Goal: Task Accomplishment & Management: Manage account settings

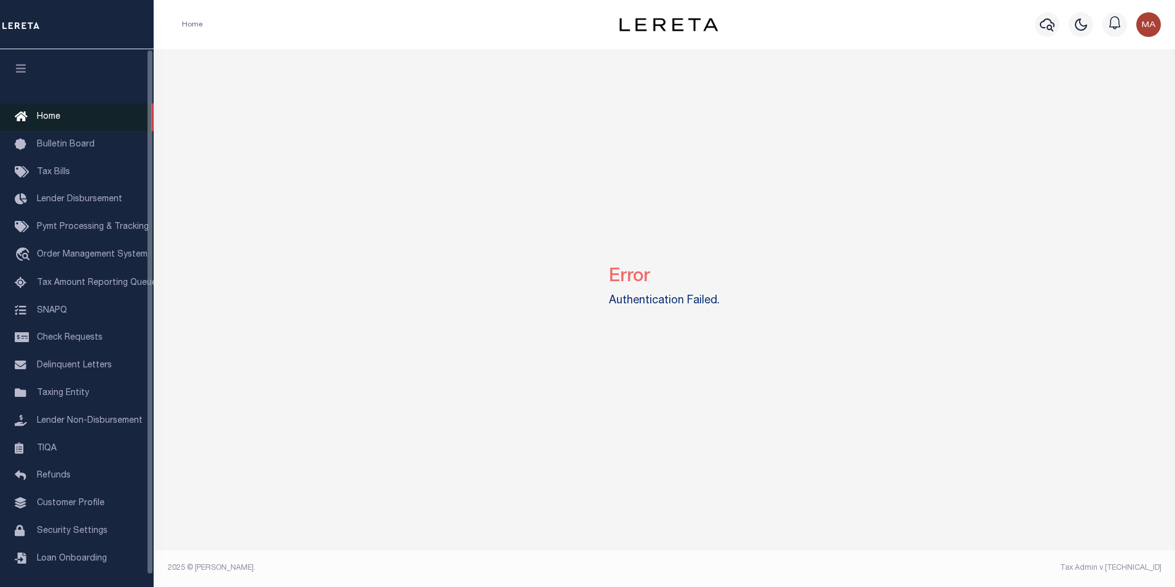
click at [57, 120] on span "Home" at bounding box center [48, 117] width 23 height 9
click at [53, 397] on span "Taxing Entity" at bounding box center [63, 393] width 52 height 9
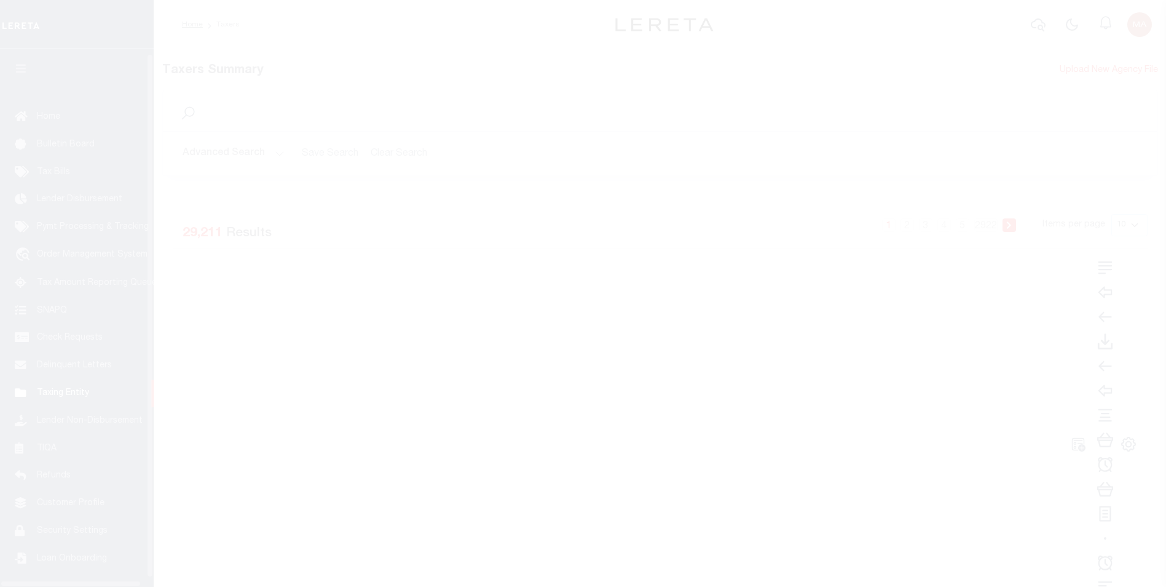
scroll to position [12, 0]
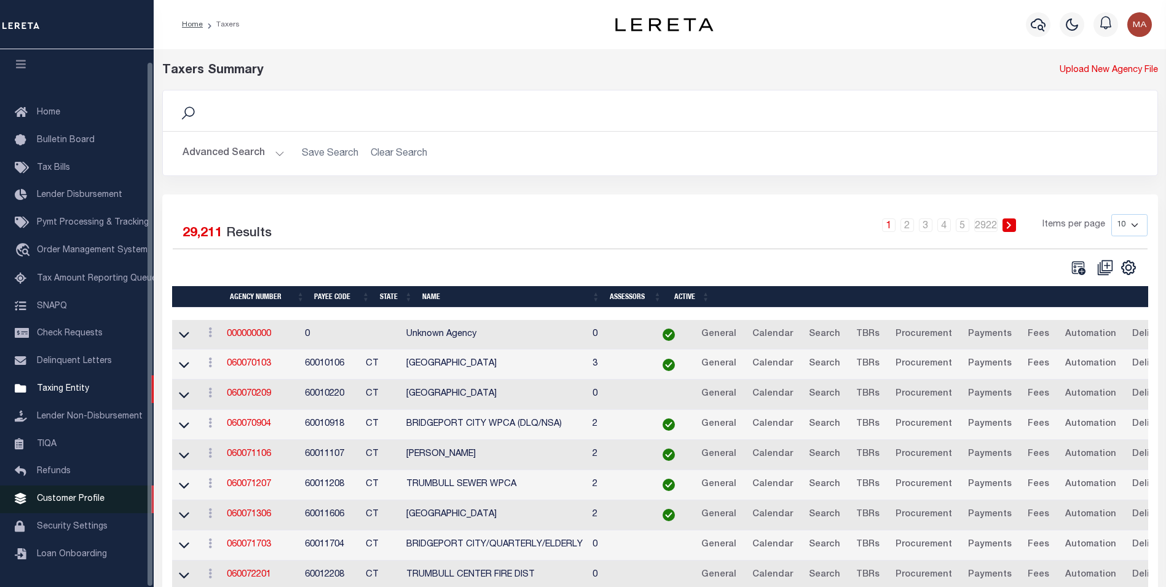
click at [82, 491] on link "Customer Profile" at bounding box center [77, 499] width 154 height 28
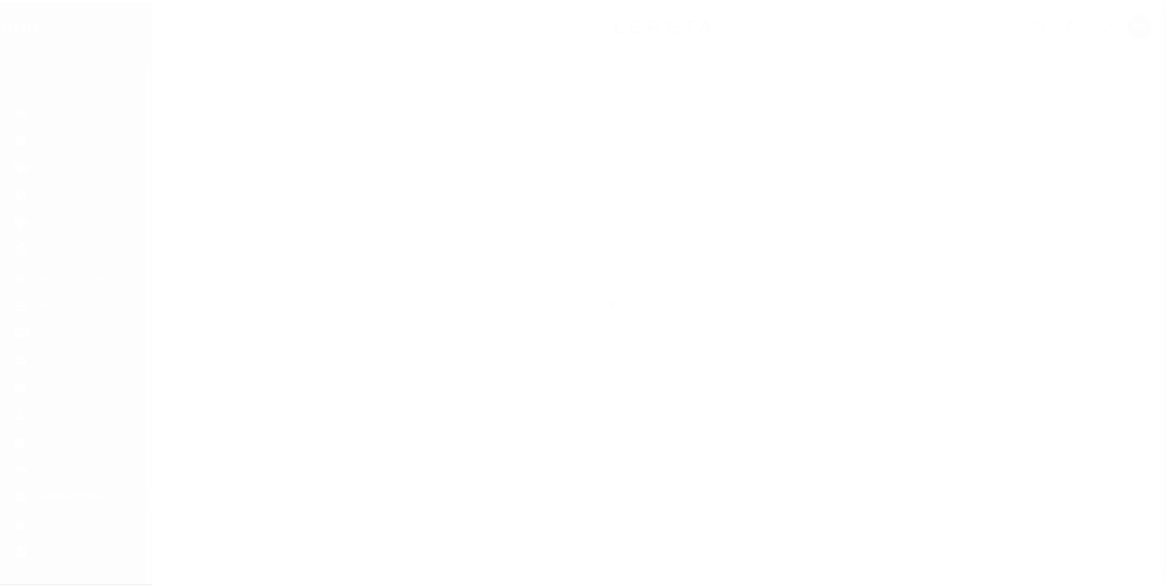
scroll to position [12, 0]
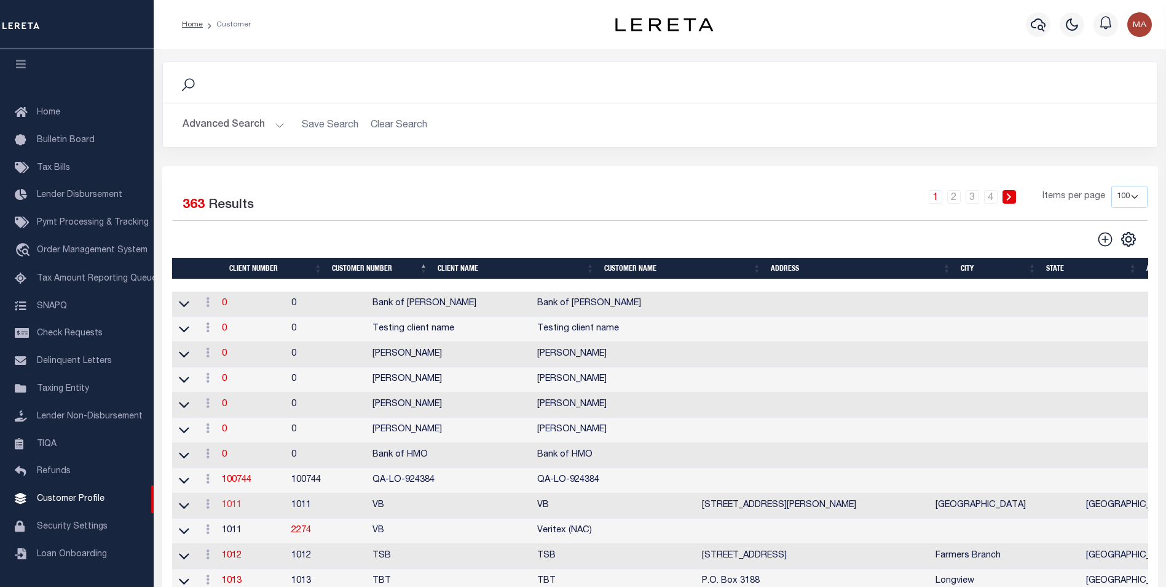
click at [234, 509] on link "1011" at bounding box center [232, 504] width 20 height 9
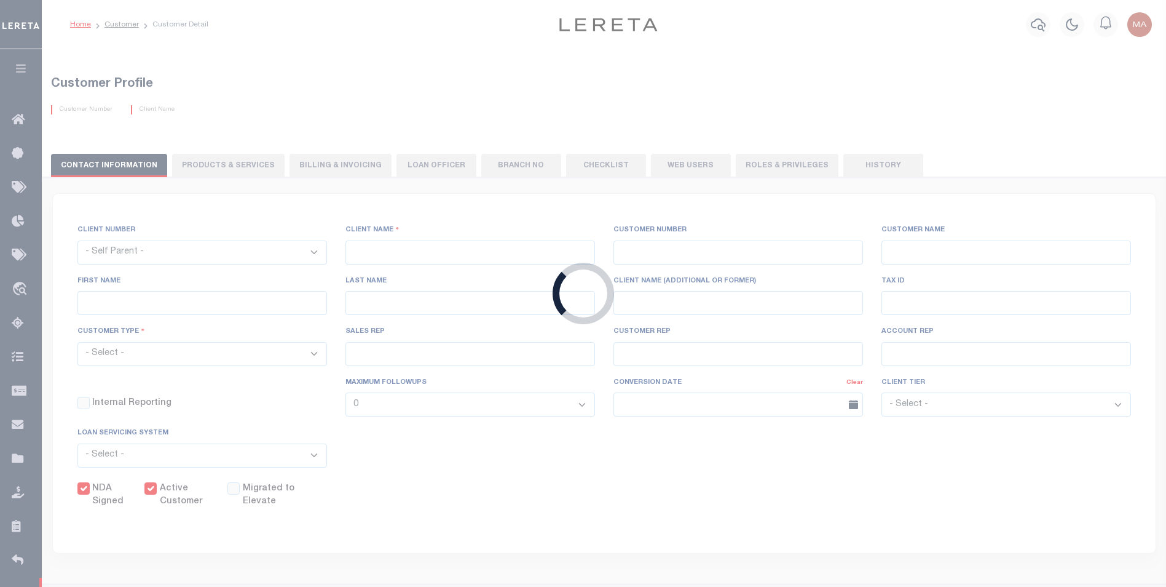
select select
type input "VB"
type input "1011"
type input "VB"
type input "Guy"
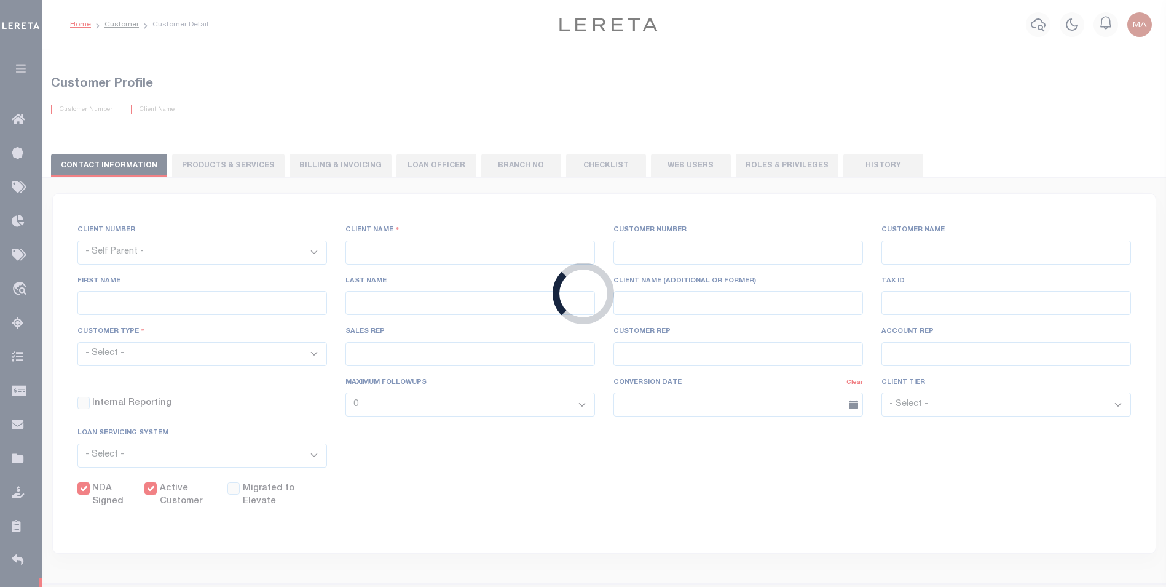
type input "Madison"
select select "Mixed Portfolio"
type input "Paula Kitchens"
type input "Beth Wiebe"
type input "11/17/2022"
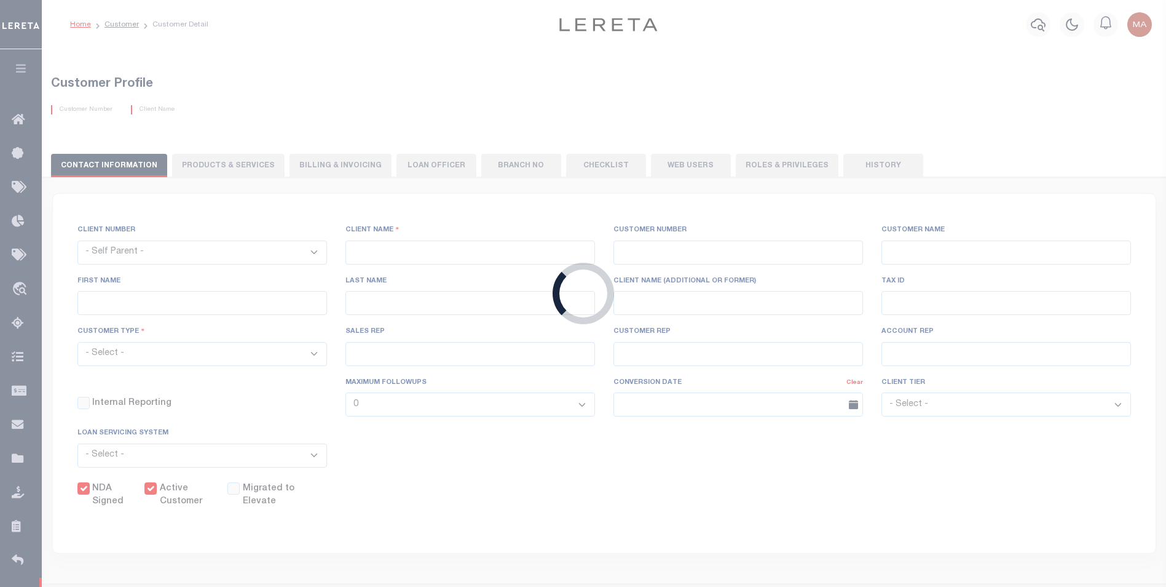
select select "Tier 3"
checkbox input "true"
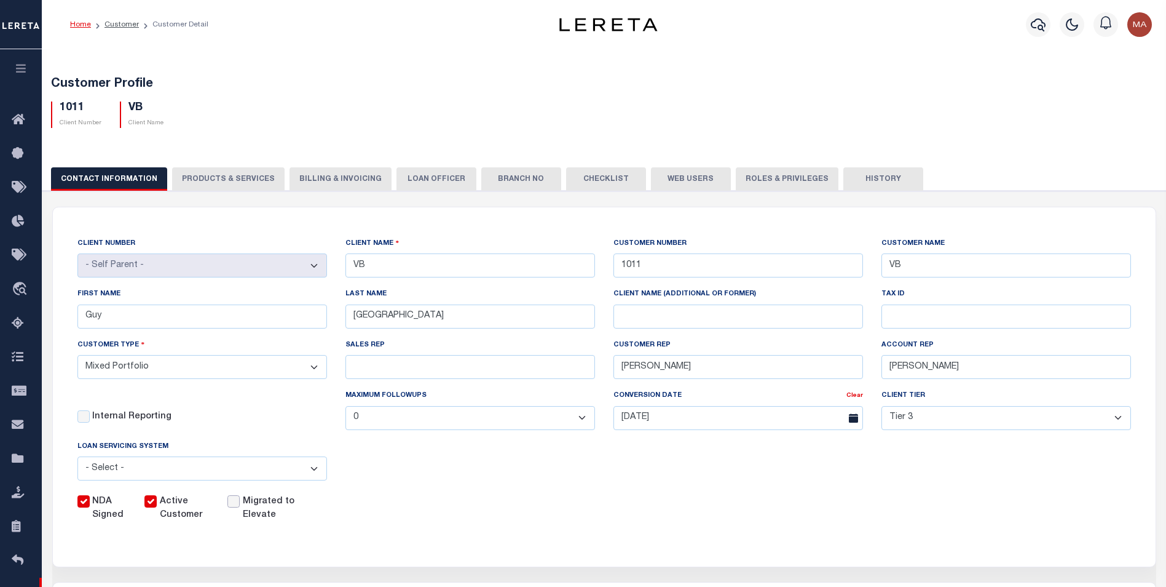
click at [238, 507] on input "checkbox" at bounding box center [233, 501] width 12 height 12
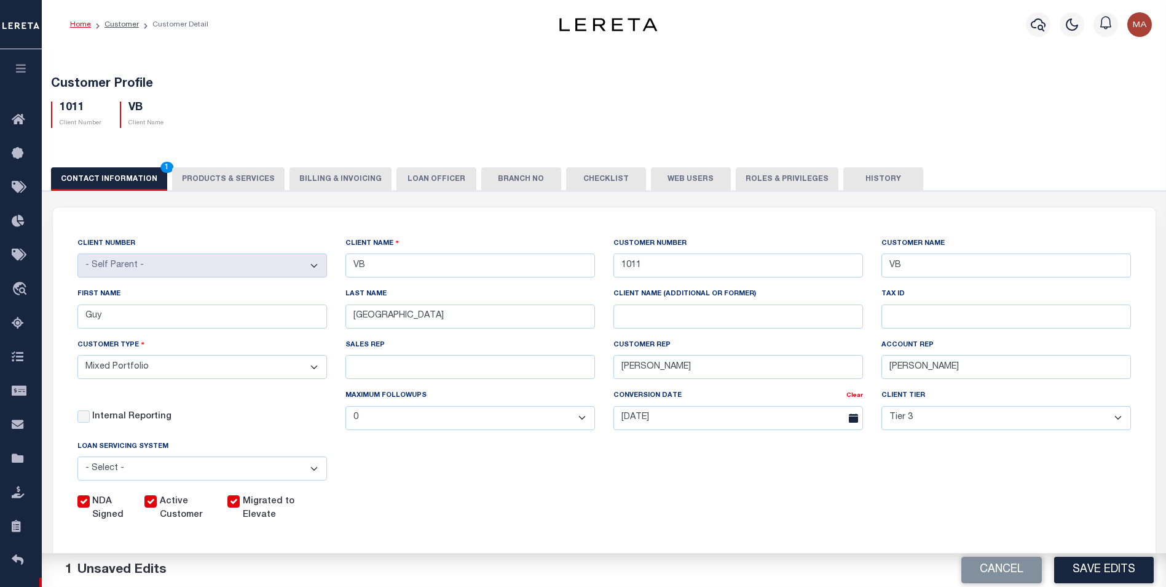
click at [238, 507] on input "checkbox" at bounding box center [233, 501] width 12 height 12
checkbox input "false"
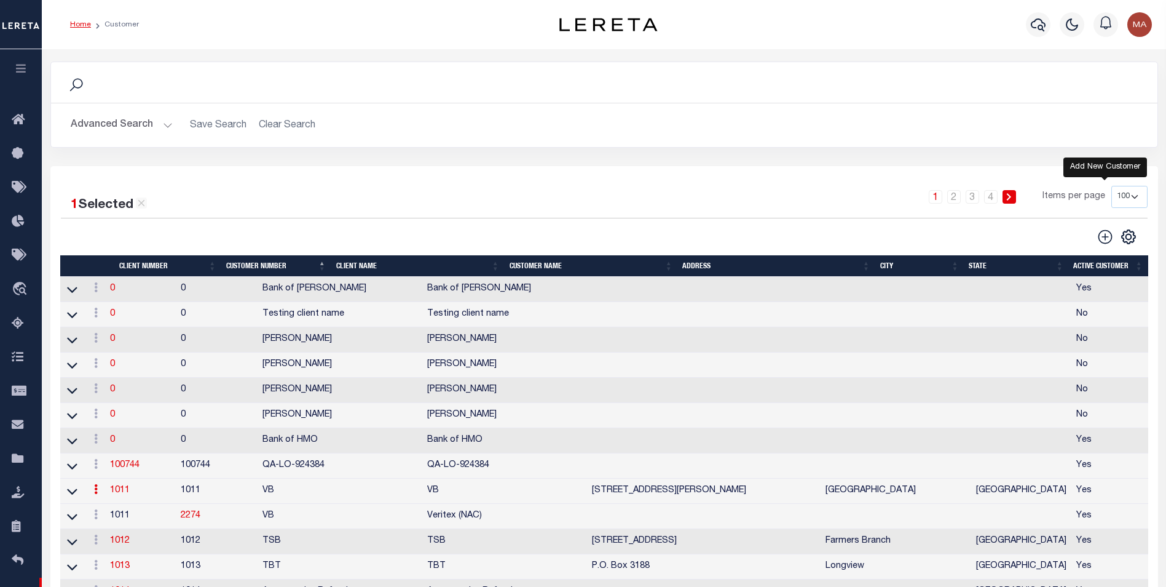
click at [1106, 238] on icon "" at bounding box center [1105, 237] width 16 height 16
type input "0"
select select
checkbox input "false"
select select
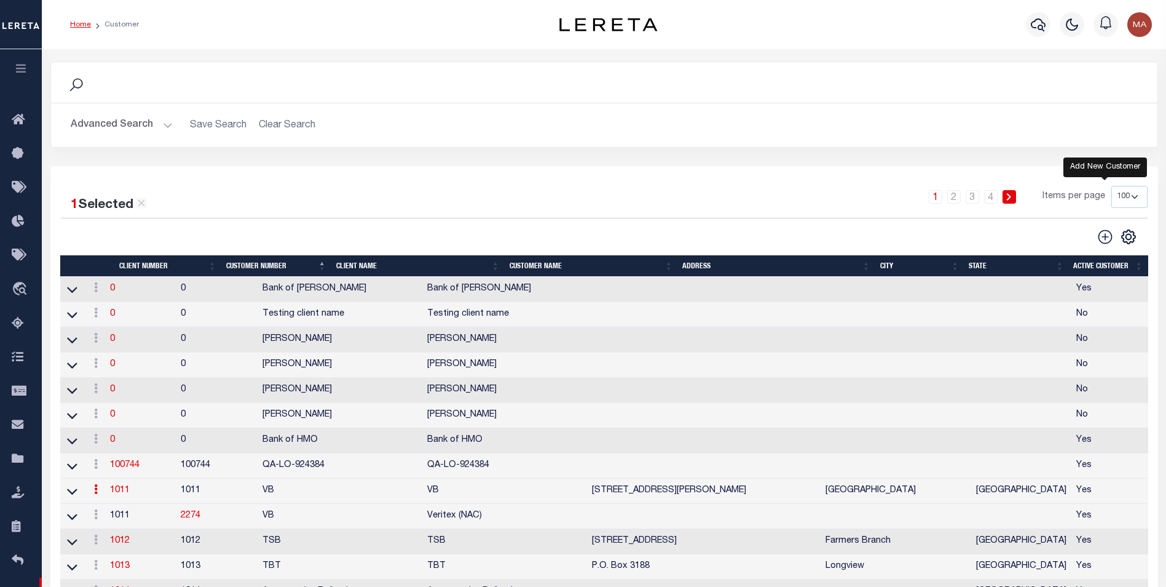
checkbox input "false"
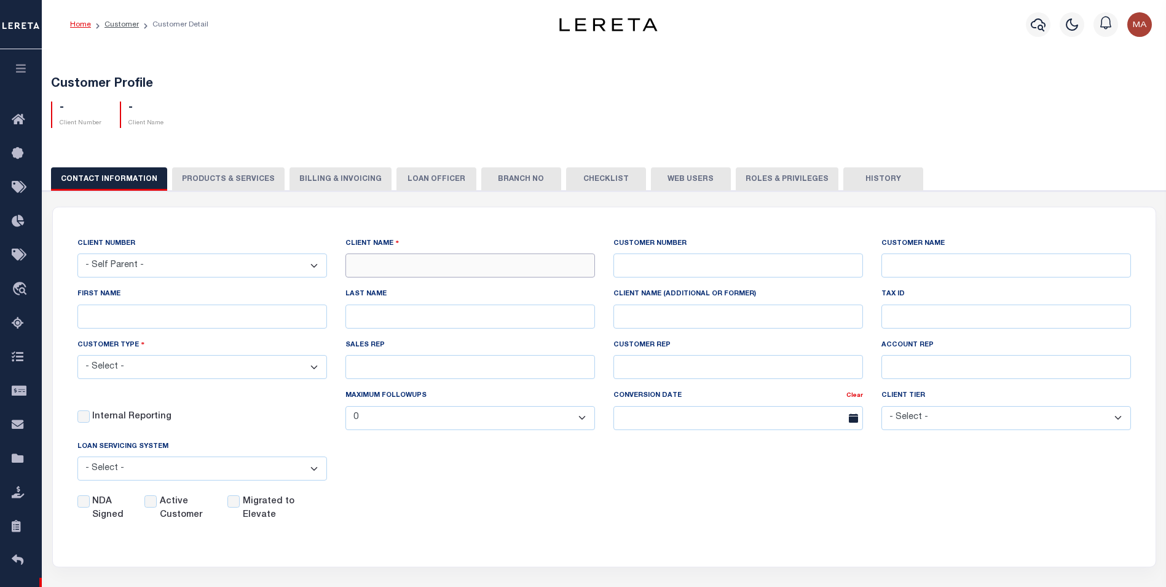
click at [445, 266] on input "text" at bounding box center [471, 265] width 250 height 24
type input "Test MA"
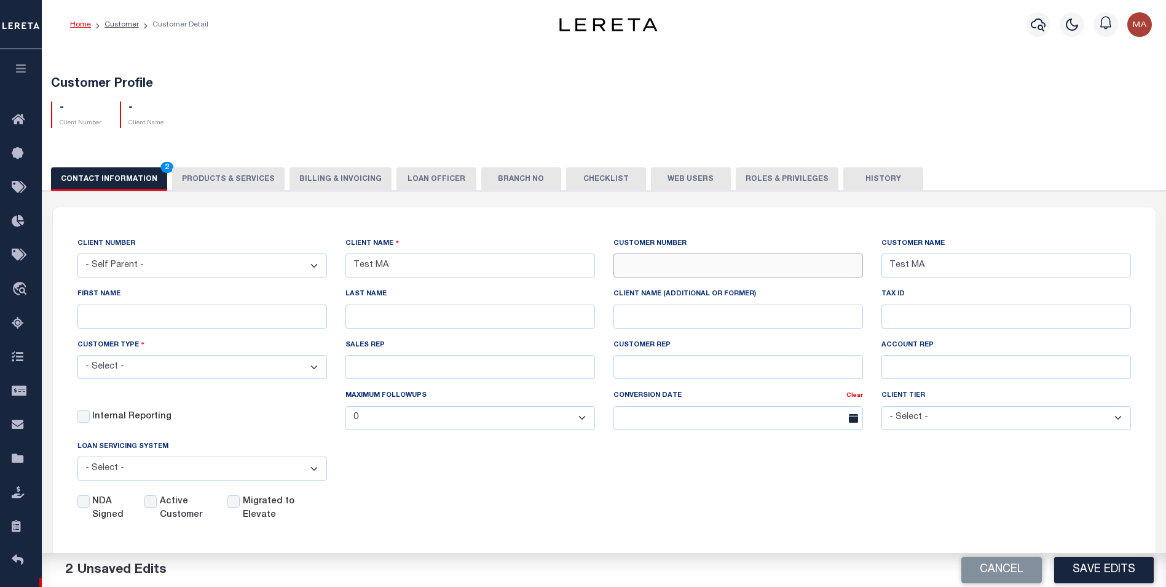
click at [737, 267] on input "text" at bounding box center [739, 265] width 250 height 24
type input "1912"
click at [246, 369] on select "- Select - Residential Commercial Mixed Portfolio" at bounding box center [202, 367] width 250 height 24
select select "Residential"
click at [77, 357] on select "- Select - Residential Commercial Mixed Portfolio" at bounding box center [202, 367] width 250 height 24
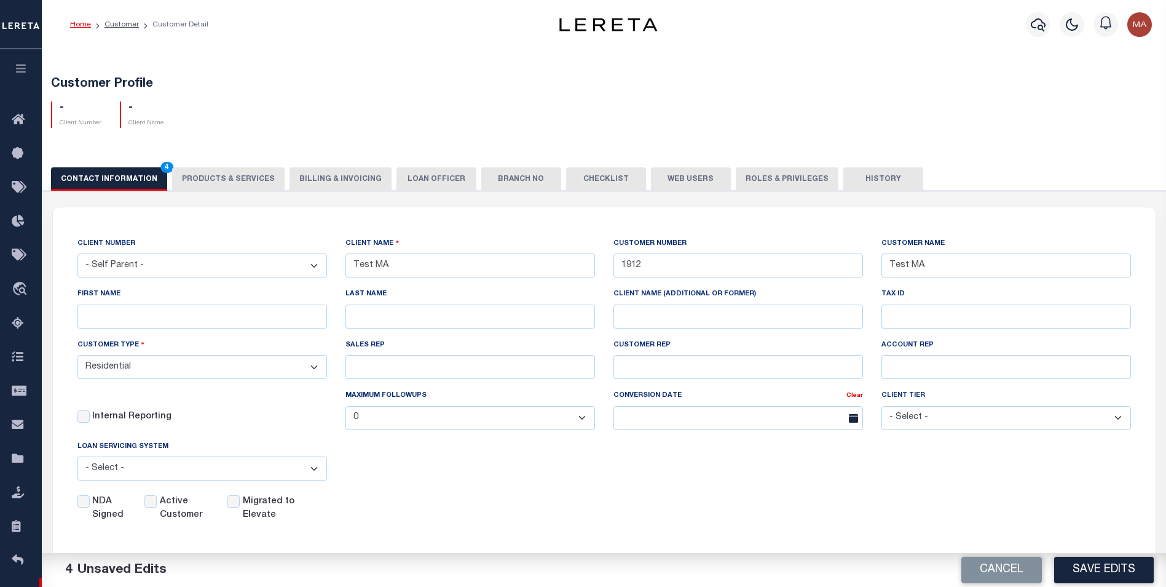
scroll to position [123, 0]
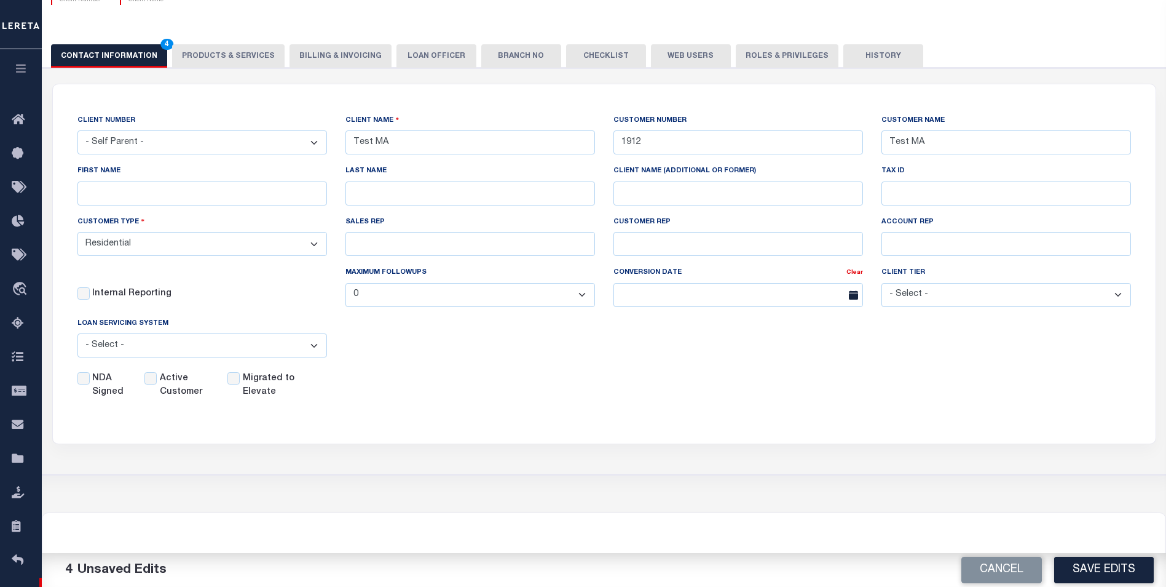
click at [157, 382] on div "Active Customer" at bounding box center [178, 385] width 68 height 27
click at [152, 382] on input "Active Customer" at bounding box center [150, 378] width 12 height 12
checkbox input "true"
click at [1105, 573] on button "Save Edits" at bounding box center [1104, 569] width 100 height 26
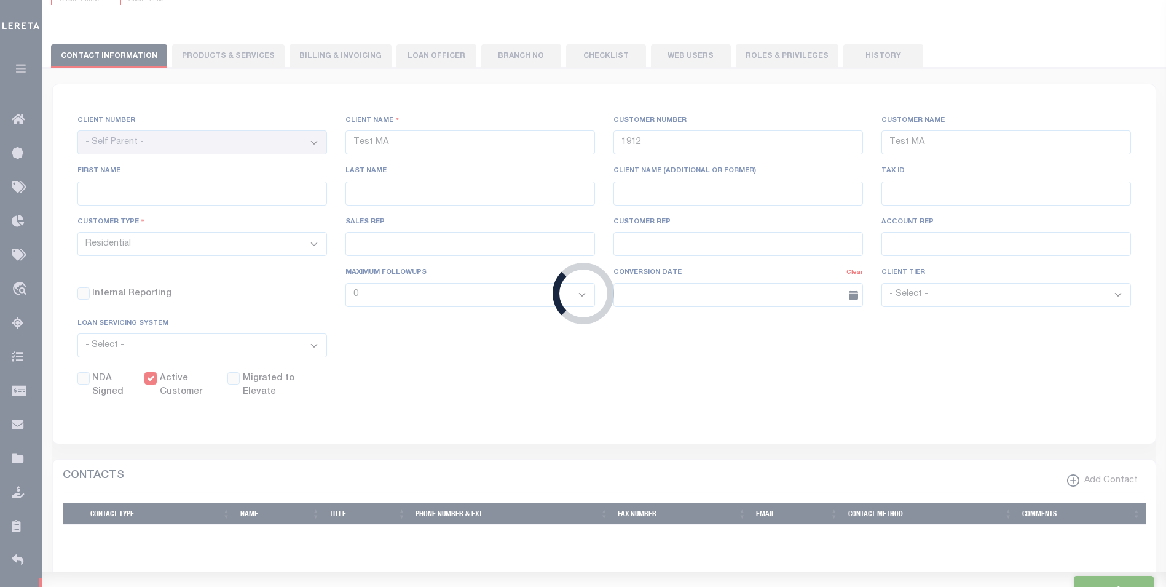
select select
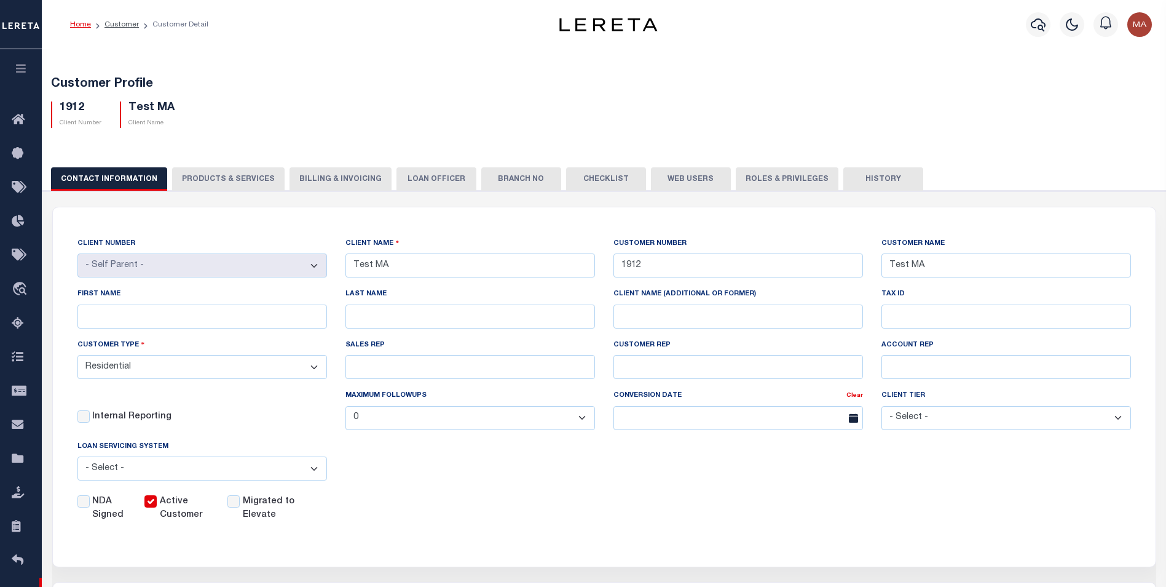
scroll to position [184, 0]
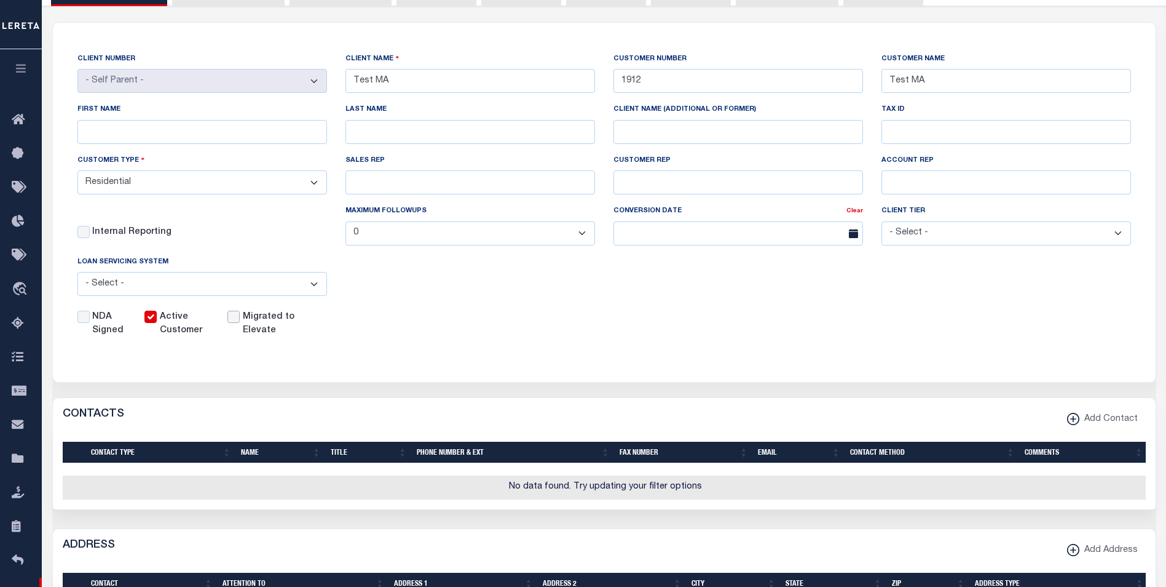
click at [239, 320] on input "checkbox" at bounding box center [233, 316] width 12 height 12
checkbox input "true"
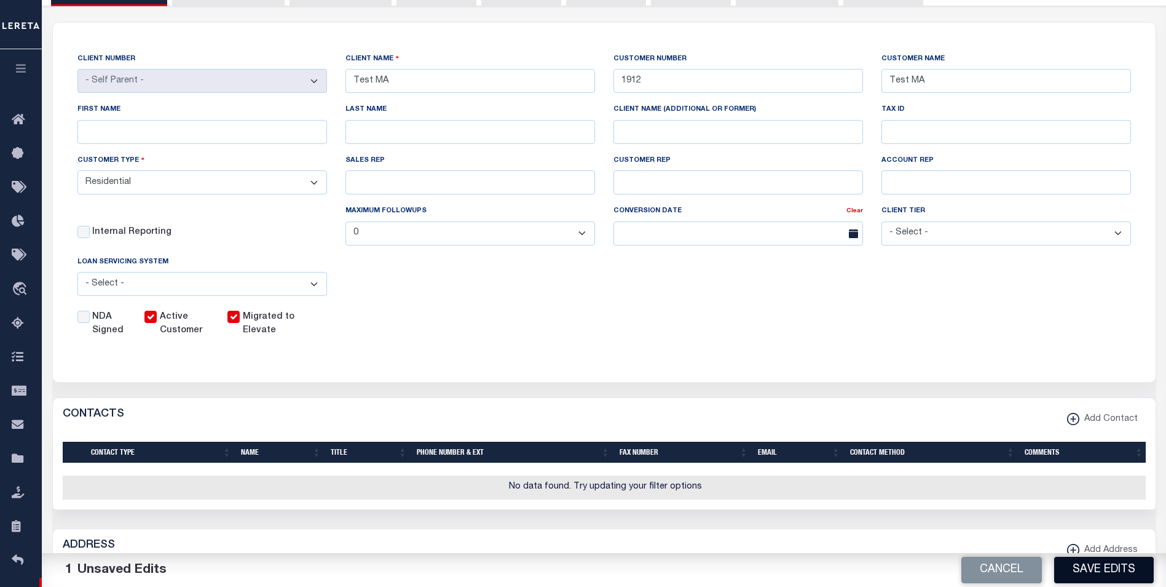
click at [1120, 575] on button "Save Edits" at bounding box center [1104, 569] width 100 height 26
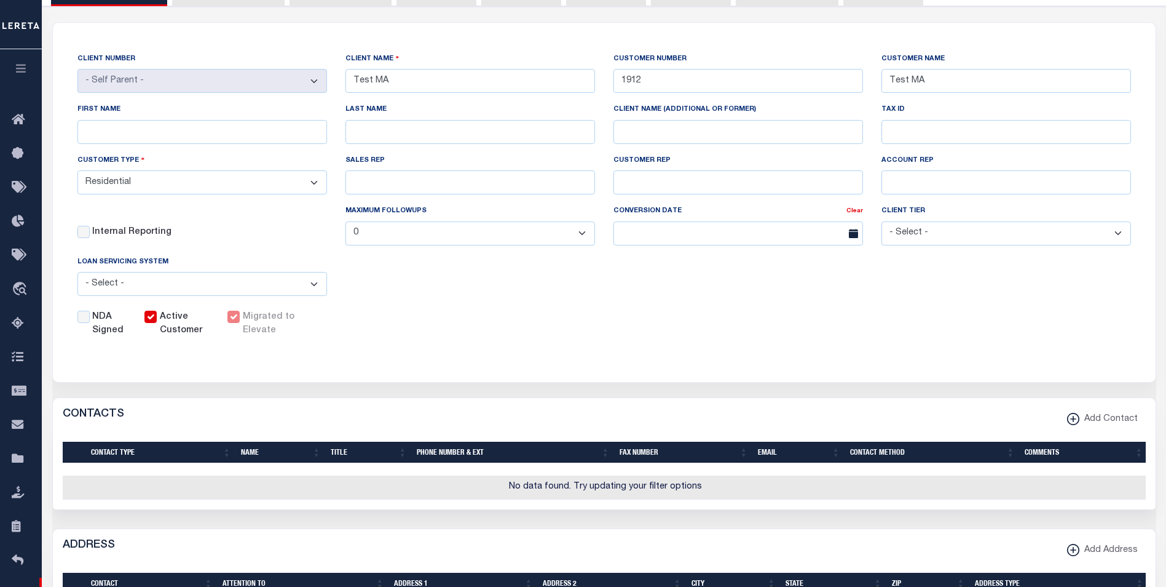
click at [235, 320] on div "Migrated to Elevate" at bounding box center [267, 323] width 80 height 27
click at [235, 323] on div "Migrated to Elevate" at bounding box center [267, 323] width 80 height 27
